Goal: Task Accomplishment & Management: Use online tool/utility

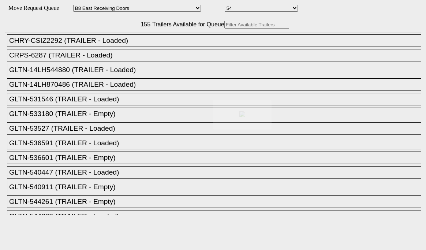
select select "536"
select select "8222"
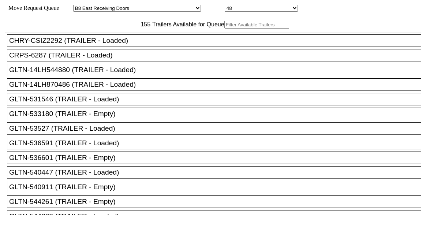
click at [224, 29] on input "text" at bounding box center [256, 25] width 65 height 8
paste input "STTU434084"
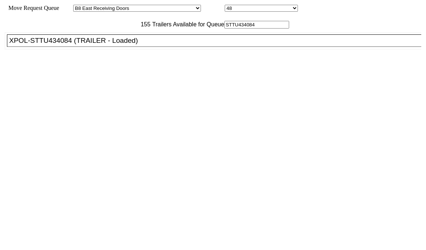
type input "STTU434084"
click at [90, 47] on li "XPOL-STTU434084 (TRAILER - Loaded)" at bounding box center [217, 40] width 421 height 12
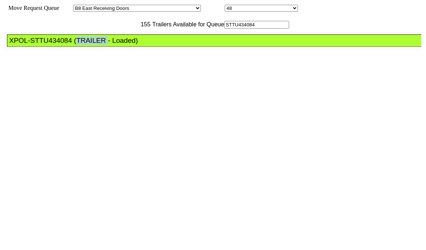
click at [90, 47] on li "XPOL-STTU434084 (TRAILER - Loaded)" at bounding box center [217, 40] width 421 height 12
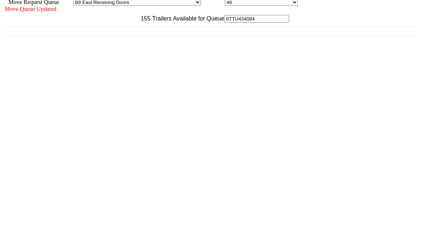
scroll to position [7, 0]
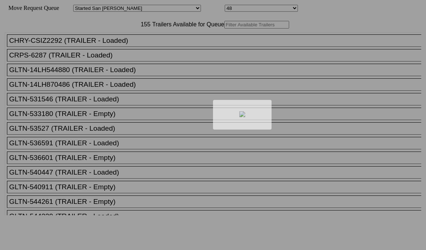
click at [119, 46] on div at bounding box center [213, 125] width 426 height 250
click at [123, 41] on div at bounding box center [213, 125] width 426 height 250
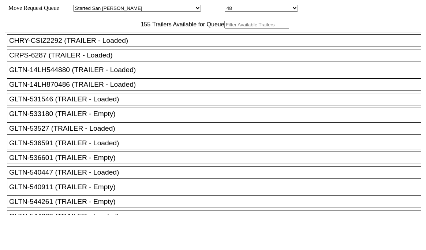
click at [224, 29] on input "text" at bounding box center [256, 25] width 65 height 8
paste input "JBHU293341"
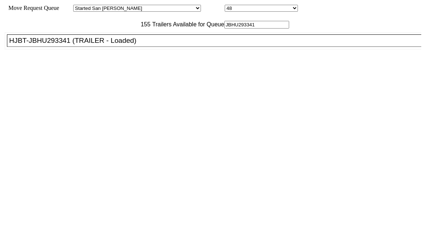
type input "JBHU293341"
click at [84, 45] on div "HJBT-JBHU293341 (TRAILER - Loaded)" at bounding box center [217, 41] width 416 height 8
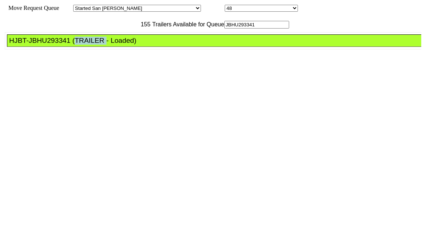
click at [84, 45] on div "HJBT-JBHU293341 (TRAILER - Loaded)" at bounding box center [217, 41] width 416 height 8
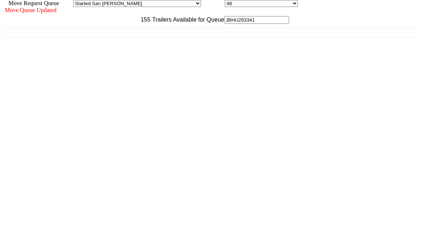
scroll to position [7, 0]
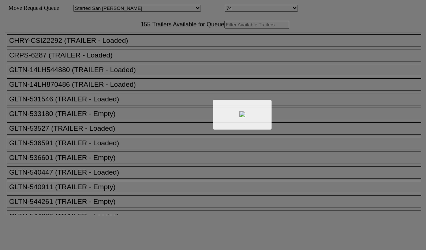
click at [138, 39] on div at bounding box center [213, 125] width 426 height 250
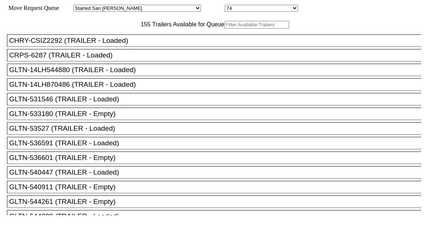
click at [224, 29] on input "text" at bounding box center [256, 25] width 65 height 8
paste input "TA198557"
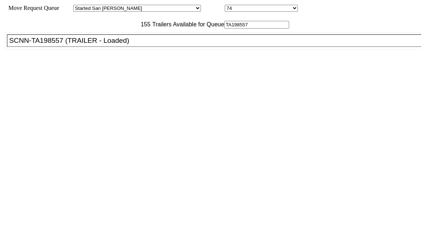
type input "TA198557"
click at [120, 45] on div "SCNN-TA198557 (TRAILER - Loaded)" at bounding box center [217, 41] width 416 height 8
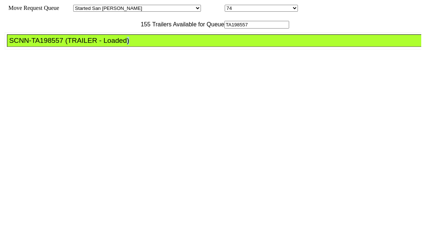
click at [120, 45] on div "SCNN-TA198557 (TRAILER - Loaded)" at bounding box center [217, 41] width 416 height 8
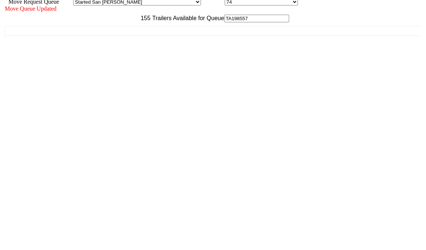
scroll to position [7, 0]
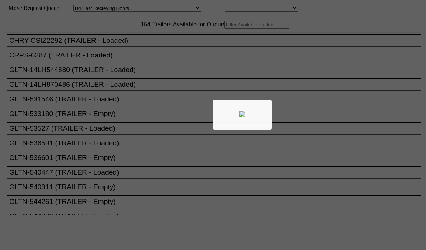
select select "527"
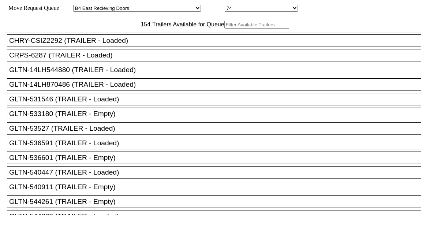
click at [224, 29] on input "text" at bounding box center [256, 25] width 65 height 8
paste input "535810"
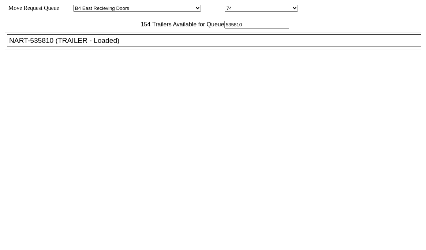
type input "535810"
click at [108, 45] on div "NART-535810 (TRAILER - Loaded)" at bounding box center [217, 41] width 416 height 8
drag, startPoint x: 108, startPoint y: 56, endPoint x: 140, endPoint y: 68, distance: 33.9
click at [108, 45] on div "NART-535810 (TRAILER - Loaded)" at bounding box center [217, 41] width 416 height 8
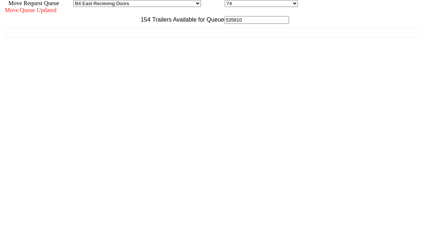
scroll to position [7, 0]
